Goal: Task Accomplishment & Management: Manage account settings

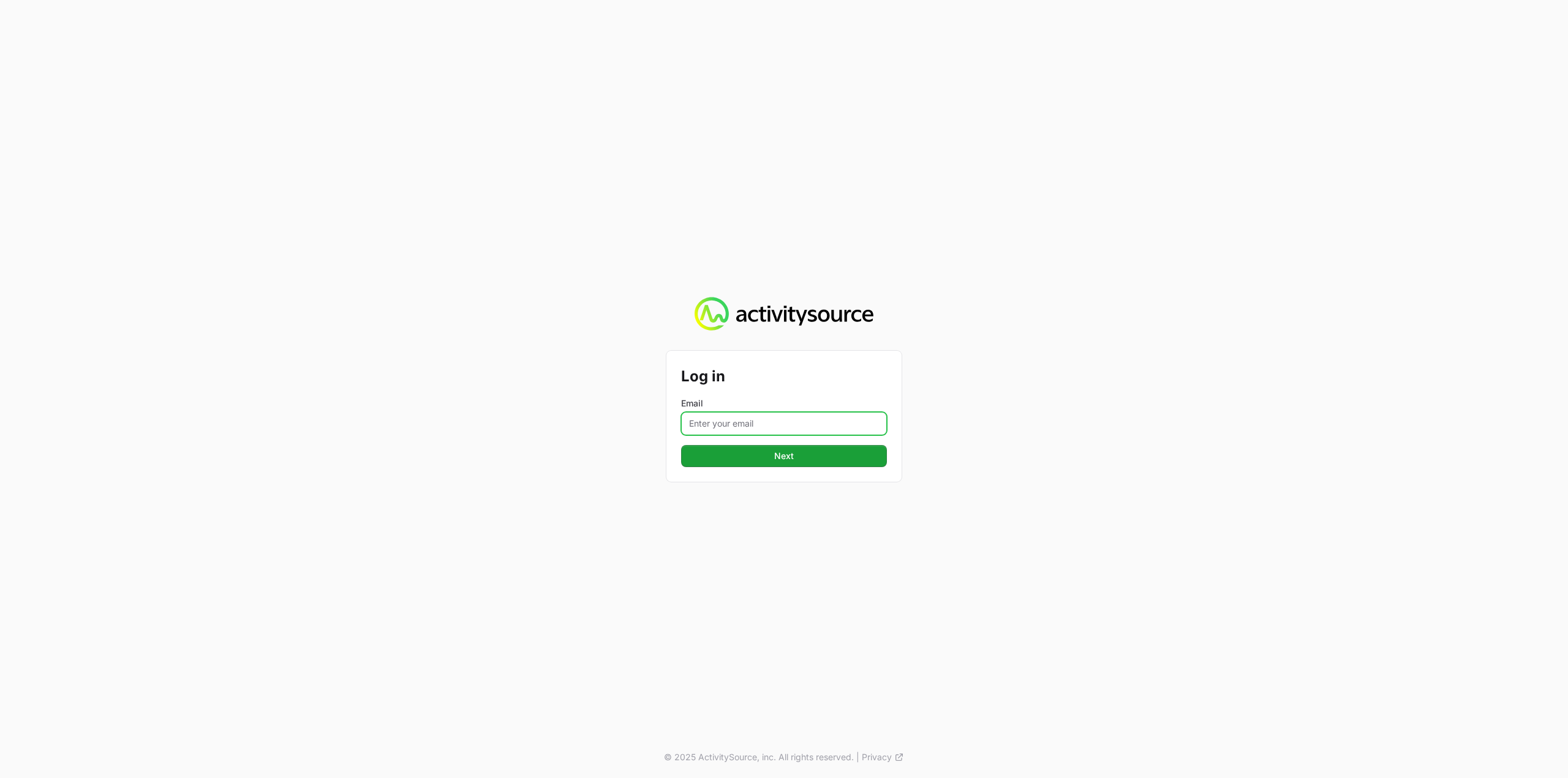
drag, startPoint x: 756, startPoint y: 416, endPoint x: 751, endPoint y: 430, distance: 14.9
click at [756, 416] on input "Email" at bounding box center [783, 424] width 205 height 23
type input "[PERSON_NAME][EMAIL_ADDRESS][DOMAIN_NAME]"
click at [765, 458] on button "Next" at bounding box center [783, 456] width 205 height 22
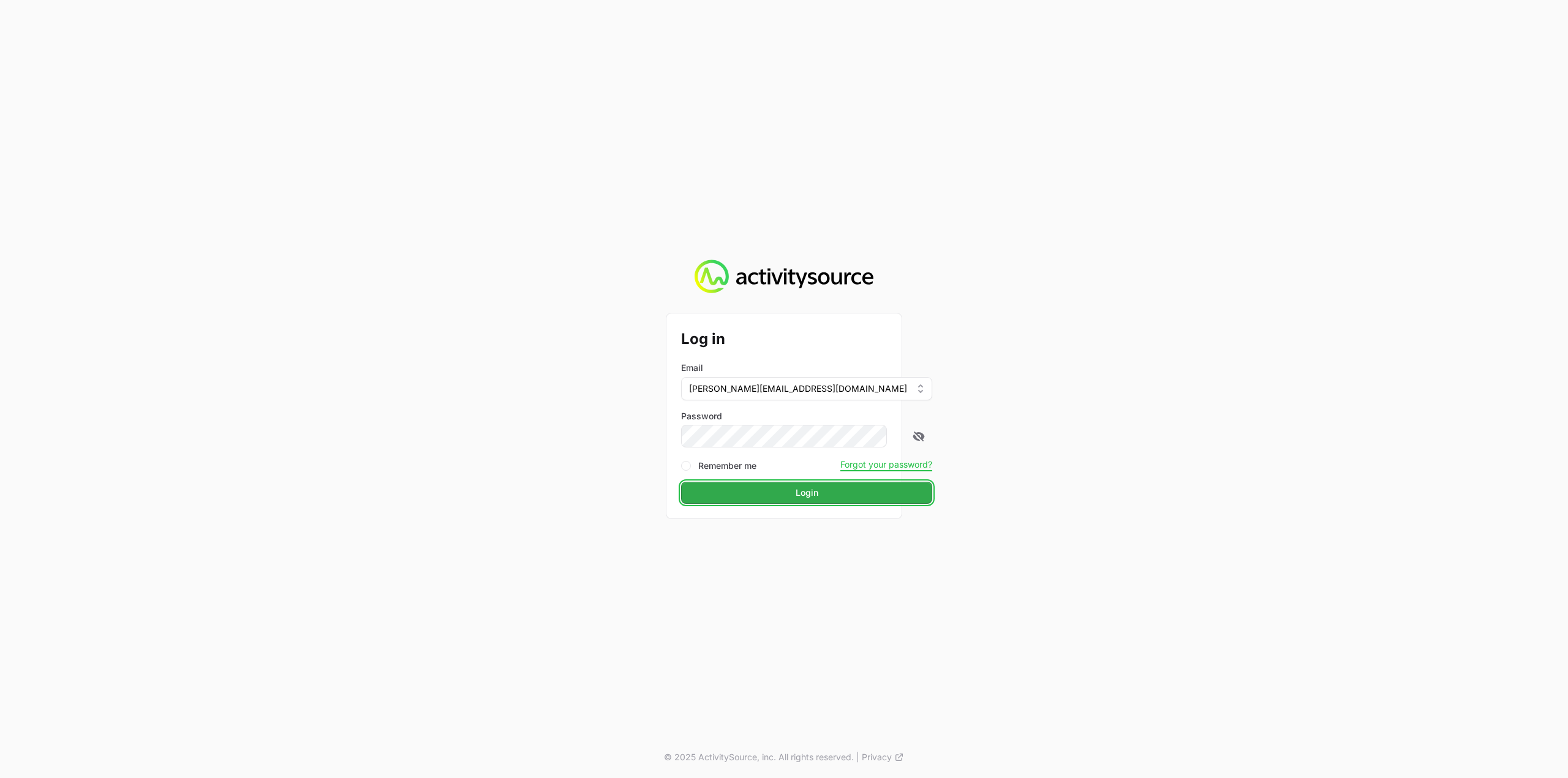
click at [796, 489] on span "Login" at bounding box center [807, 493] width 23 height 15
